Goal: Information Seeking & Learning: Learn about a topic

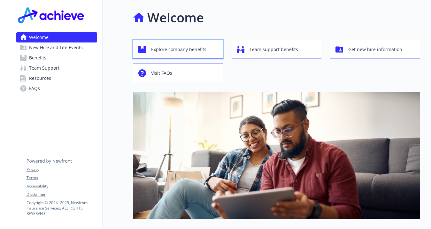
click at [175, 50] on span "Explore company benefits" at bounding box center [178, 49] width 55 height 12
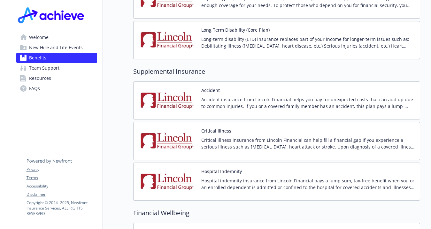
scroll to position [518, 0]
